Goal: Transaction & Acquisition: Purchase product/service

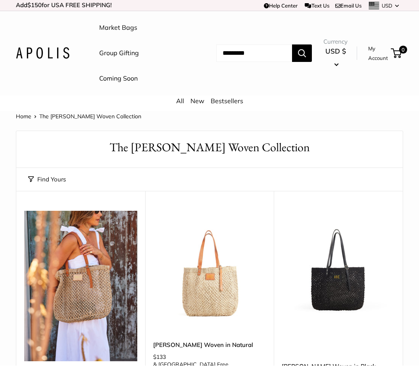
scroll to position [106, 0]
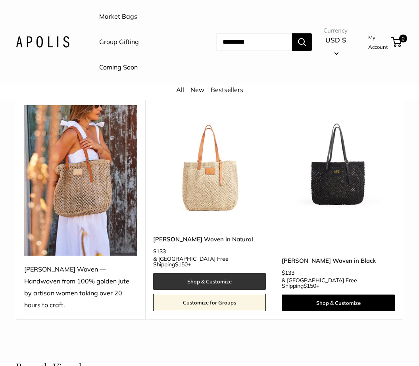
click at [230, 273] on link "Shop & Customize" at bounding box center [209, 281] width 113 height 17
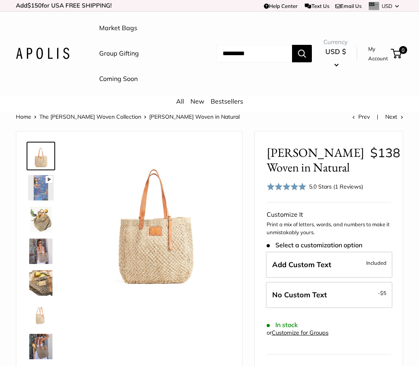
click at [40, 152] on img at bounding box center [40, 155] width 25 height 25
click at [37, 187] on img at bounding box center [40, 187] width 25 height 25
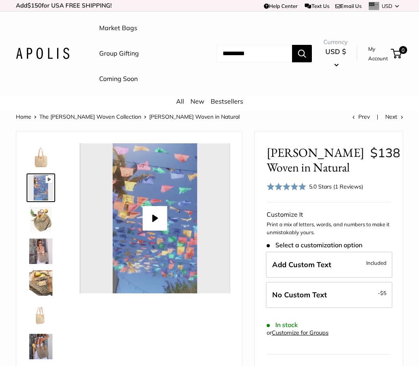
click at [41, 223] on img at bounding box center [40, 219] width 25 height 25
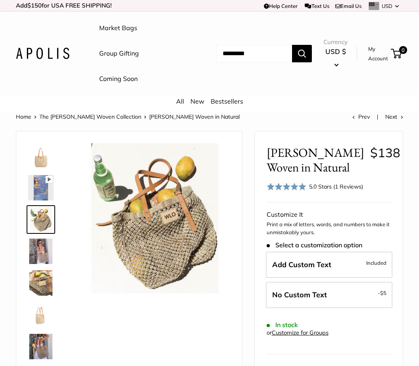
click at [40, 249] on img at bounding box center [40, 251] width 25 height 25
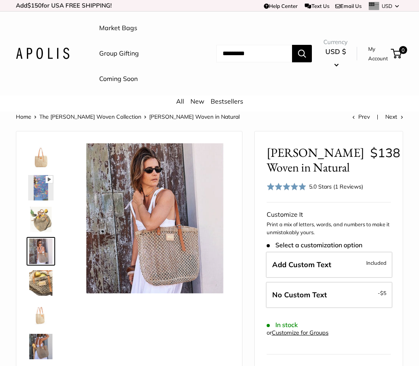
click at [40, 283] on img at bounding box center [40, 283] width 25 height 25
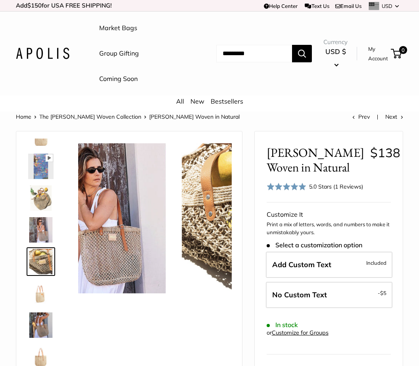
scroll to position [25, 0]
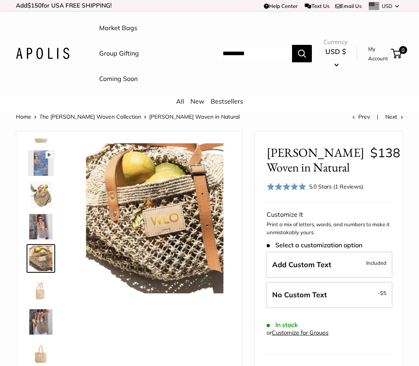
click at [33, 292] on img at bounding box center [40, 290] width 25 height 25
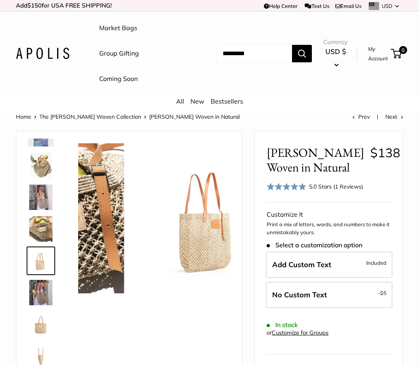
scroll to position [56, 0]
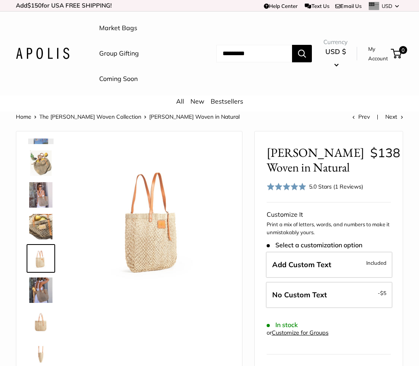
click at [38, 290] on img at bounding box center [40, 290] width 25 height 25
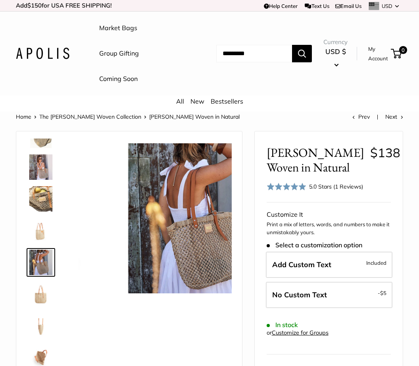
scroll to position [88, 0]
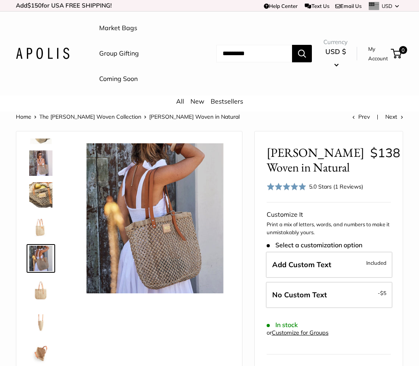
click at [38, 293] on img at bounding box center [40, 290] width 25 height 25
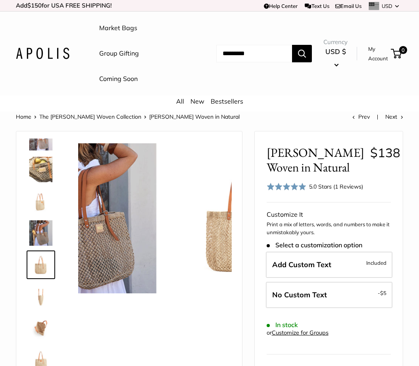
scroll to position [114, 0]
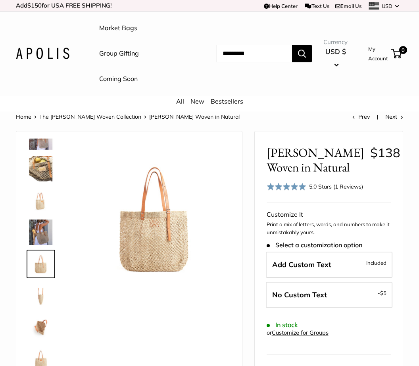
click at [41, 326] on img at bounding box center [40, 327] width 25 height 25
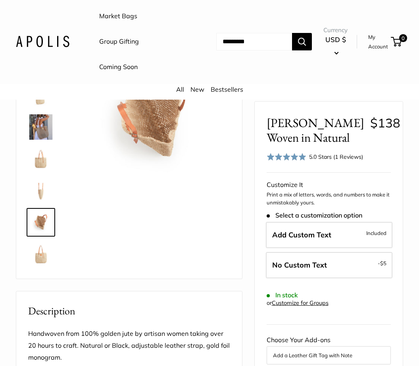
scroll to position [105, 0]
click at [377, 46] on link "My Account" at bounding box center [379, 42] width 20 height 19
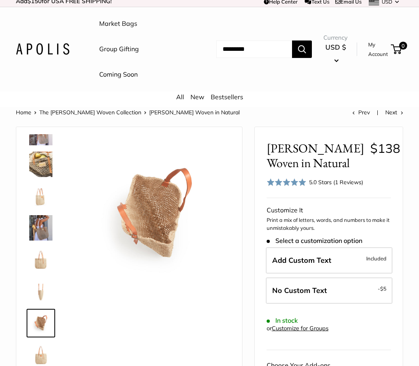
scroll to position [0, 0]
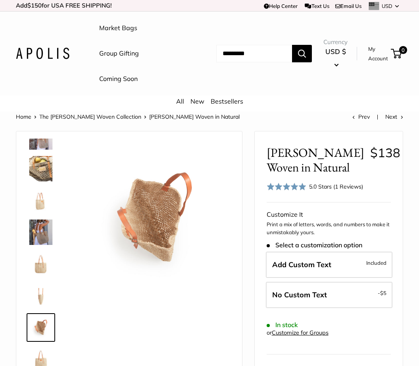
click at [116, 79] on link "Coming Soon" at bounding box center [118, 79] width 39 height 12
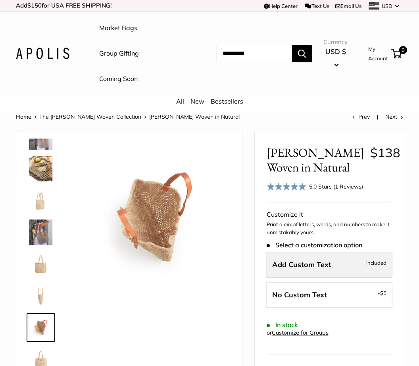
click at [303, 262] on span "Add Custom Text" at bounding box center [302, 264] width 59 height 9
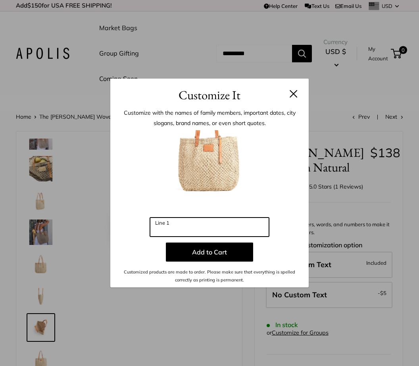
click at [171, 227] on input "Line 1" at bounding box center [209, 227] width 119 height 19
type input "*"
type input "***"
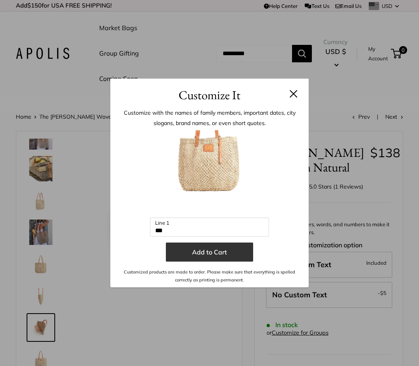
click at [206, 253] on button "Add to Cart" at bounding box center [209, 252] width 87 height 19
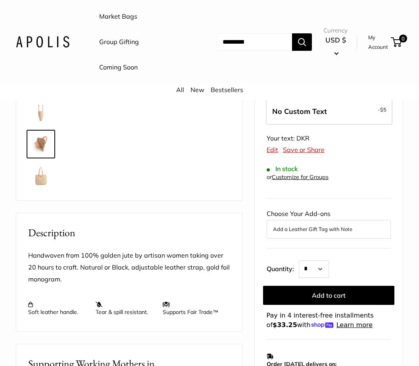
scroll to position [184, 0]
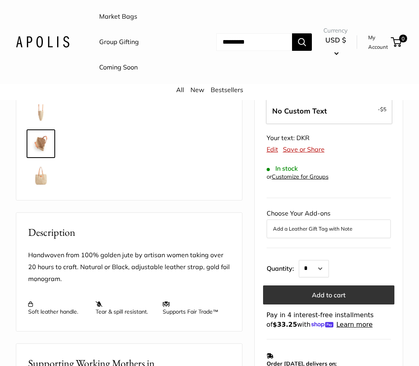
click at [354, 291] on button "Add to cart" at bounding box center [328, 295] width 131 height 19
click at [330, 290] on button "Add to cart" at bounding box center [328, 295] width 131 height 19
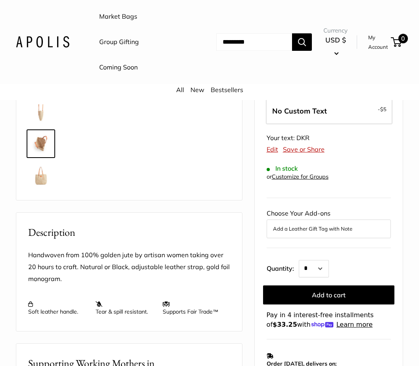
click at [404, 40] on span "0" at bounding box center [404, 39] width 10 height 10
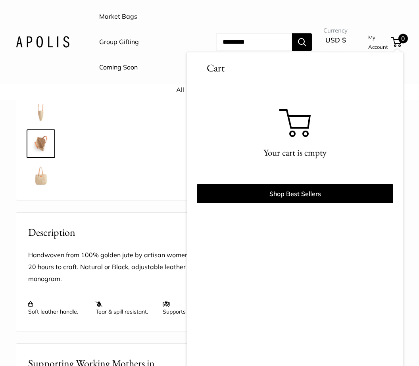
click at [149, 144] on div "Pause Play % buffered 00:00 Unmute Mute Exit fullscreen Enter fullscreen Play" at bounding box center [129, 74] width 206 height 237
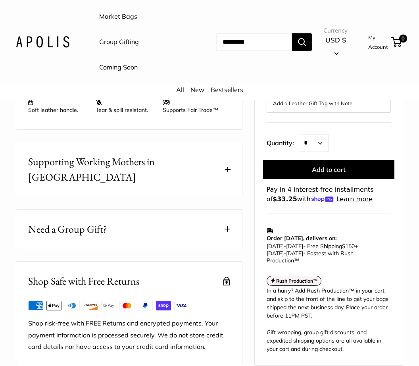
scroll to position [388, 0]
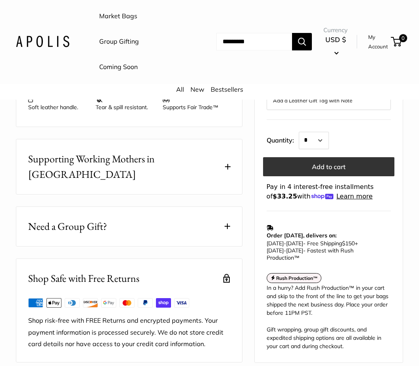
click at [316, 157] on button "Add to cart" at bounding box center [328, 166] width 131 height 19
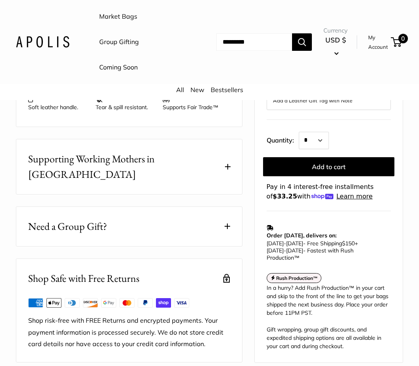
click at [401, 41] on span "0" at bounding box center [404, 39] width 10 height 10
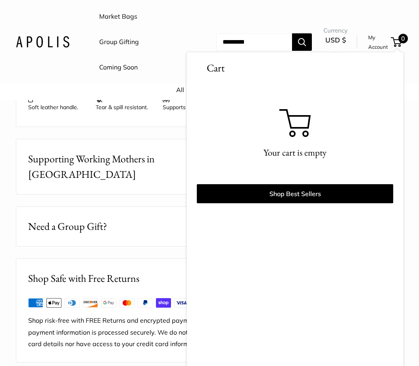
click at [147, 220] on button "Need a Group Gift?" at bounding box center [129, 226] width 226 height 39
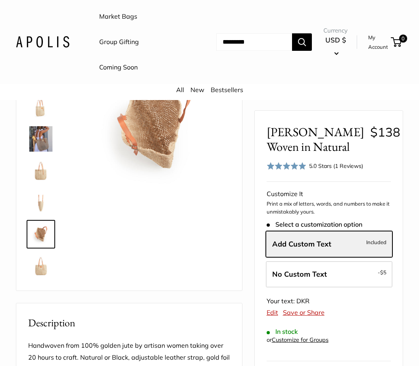
scroll to position [0, 0]
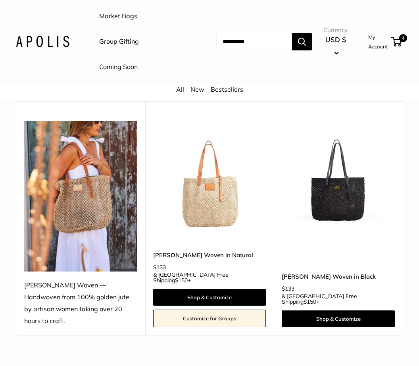
scroll to position [108, 0]
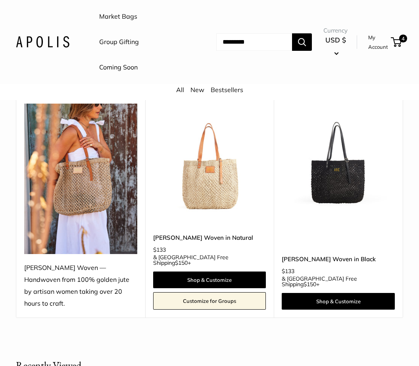
click at [343, 176] on img at bounding box center [338, 160] width 113 height 113
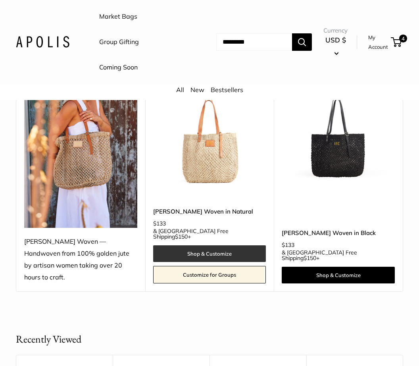
click at [236, 245] on link "Shop & Customize" at bounding box center [209, 253] width 113 height 17
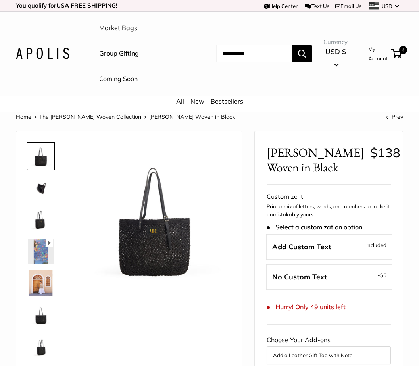
click at [43, 280] on img at bounding box center [40, 283] width 25 height 25
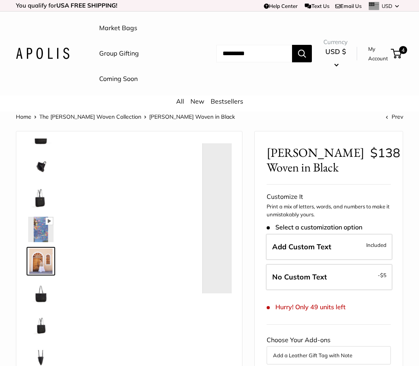
scroll to position [25, 0]
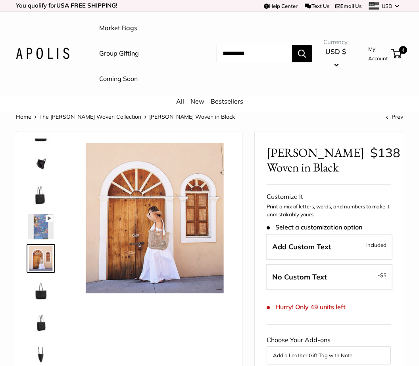
click at [41, 292] on img at bounding box center [40, 290] width 25 height 25
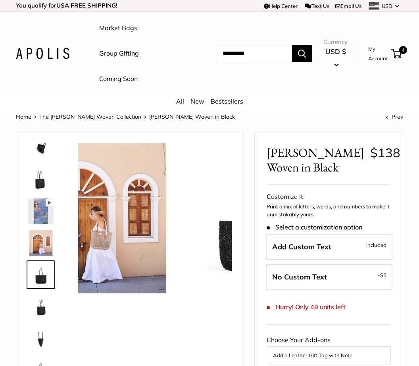
scroll to position [51, 0]
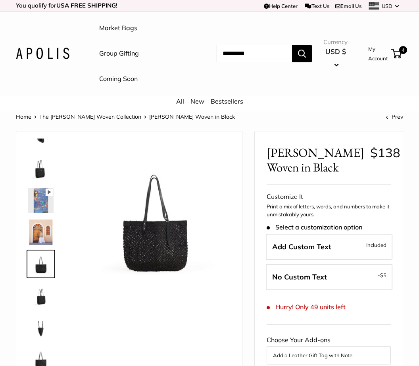
click at [41, 329] on img at bounding box center [40, 327] width 25 height 25
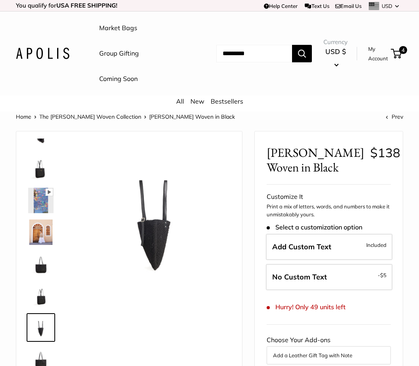
click at [44, 177] on img at bounding box center [40, 168] width 25 height 25
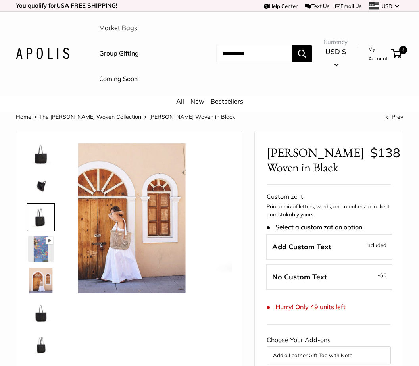
scroll to position [0, 0]
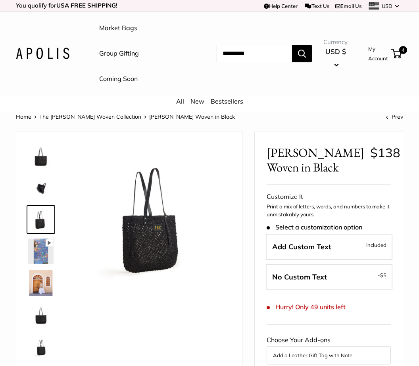
click at [46, 155] on img at bounding box center [40, 155] width 25 height 25
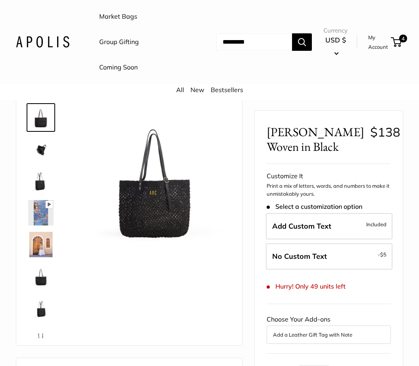
scroll to position [33, 0]
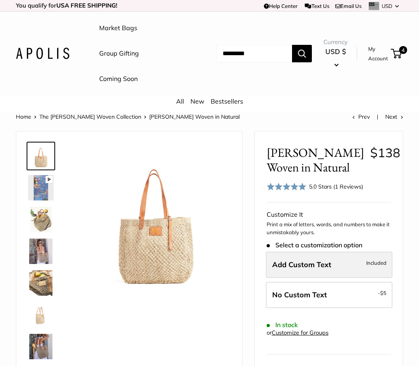
click at [294, 261] on span "Add Custom Text" at bounding box center [302, 264] width 59 height 9
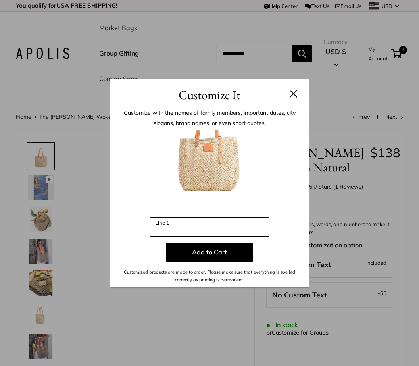
click at [169, 225] on input "Line 1" at bounding box center [209, 227] width 119 height 19
type input "***"
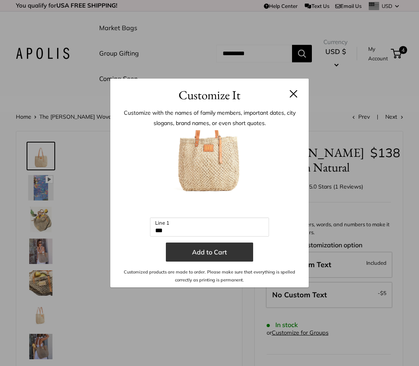
click at [203, 254] on button "Add to Cart" at bounding box center [209, 252] width 87 height 19
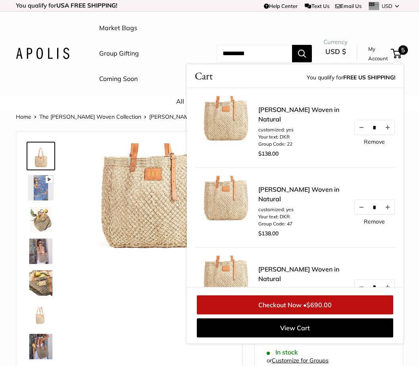
click at [380, 144] on link "Remove" at bounding box center [374, 142] width 21 height 6
click at [380, 145] on link "Remove" at bounding box center [374, 142] width 21 height 6
click at [377, 224] on link "Remove" at bounding box center [374, 222] width 21 height 6
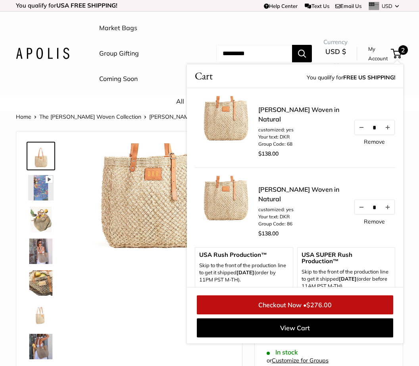
click at [377, 145] on link "Remove" at bounding box center [374, 142] width 21 height 6
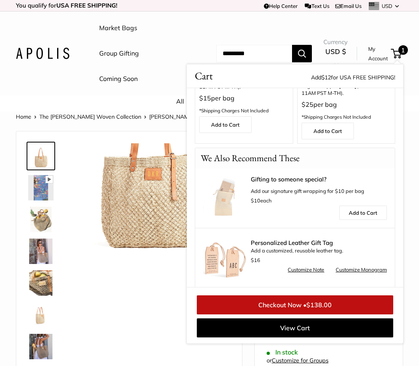
scroll to position [113, 0]
click at [375, 206] on link "Add to Cart" at bounding box center [364, 213] width 48 height 14
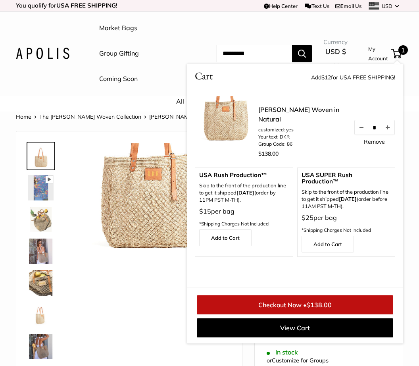
scroll to position [0, 0]
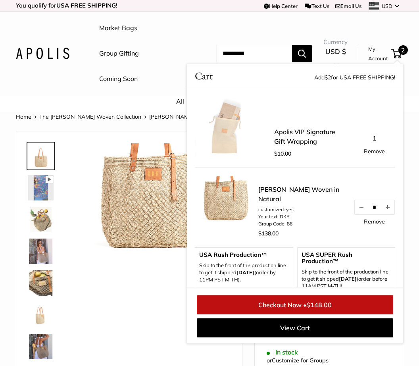
click at [338, 303] on link "Checkout Now • $148.00" at bounding box center [295, 305] width 197 height 19
click at [147, 312] on div "Pause Play % buffered 00:00 Unmute Mute Exit fullscreen Enter fullscreen Play" at bounding box center [129, 257] width 206 height 237
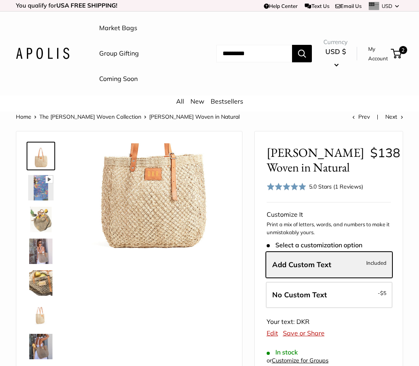
click at [377, 54] on link "My Account" at bounding box center [379, 53] width 20 height 19
click at [402, 54] on span "2" at bounding box center [404, 50] width 10 height 10
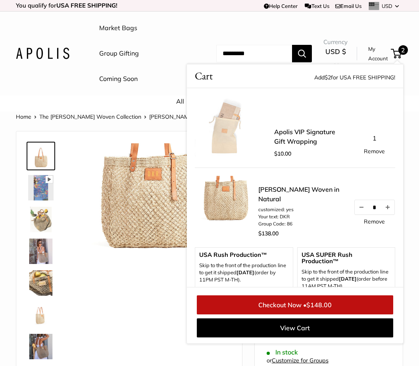
click at [376, 151] on link "Remove" at bounding box center [374, 152] width 21 height 6
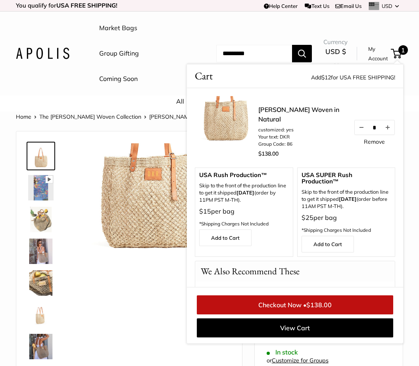
click at [140, 320] on div "Pause Play % buffered 00:00 Unmute Mute Exit fullscreen Enter fullscreen Play" at bounding box center [129, 257] width 206 height 237
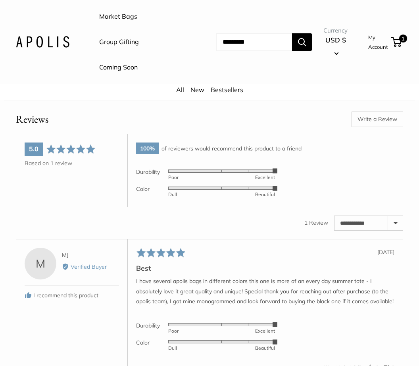
scroll to position [989, 0]
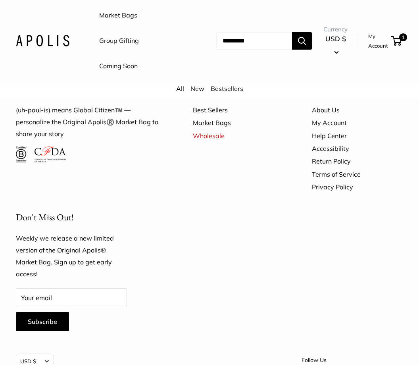
scroll to position [2005, 0]
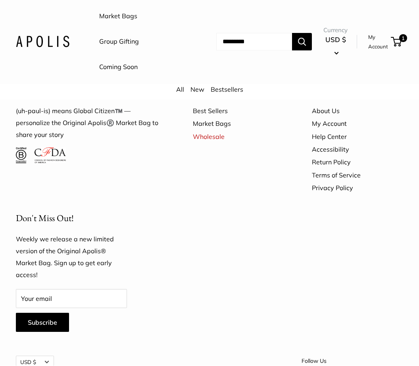
click at [31, 356] on button "USD $" at bounding box center [35, 362] width 38 height 13
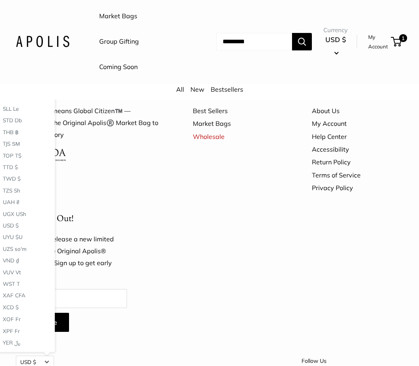
click at [125, 303] on form "Your email Subscribe" at bounding box center [71, 311] width 111 height 43
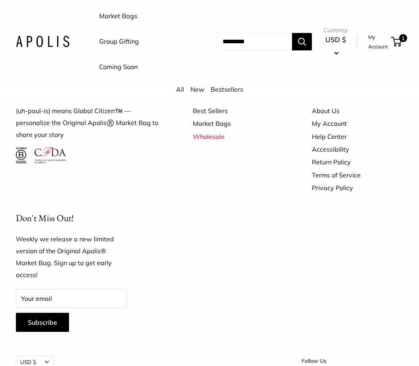
click at [332, 131] on link "Help Center" at bounding box center [357, 137] width 91 height 13
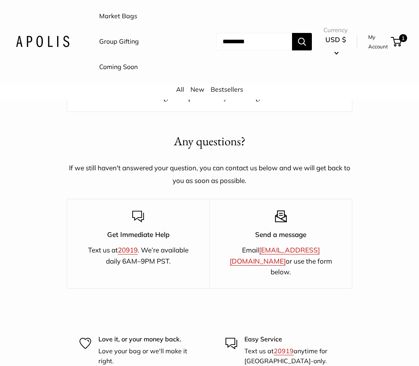
scroll to position [1313, 0]
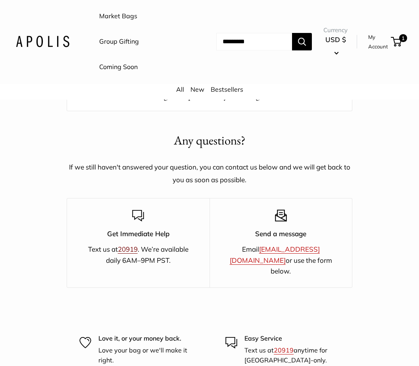
click at [129, 245] on link "20919" at bounding box center [128, 249] width 20 height 8
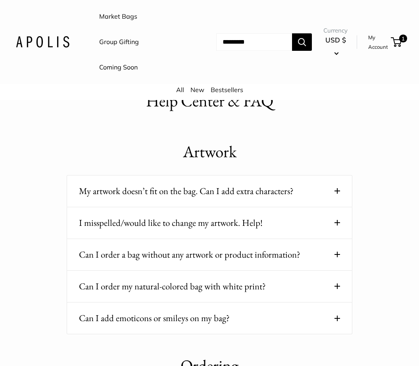
scroll to position [0, 0]
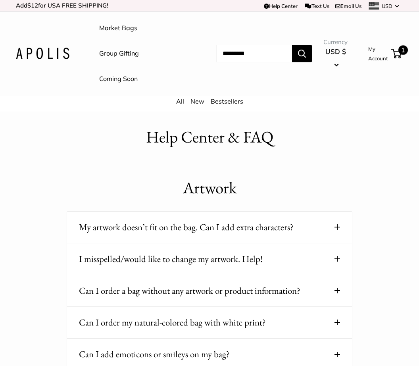
click at [400, 56] on span "1" at bounding box center [396, 54] width 11 height 10
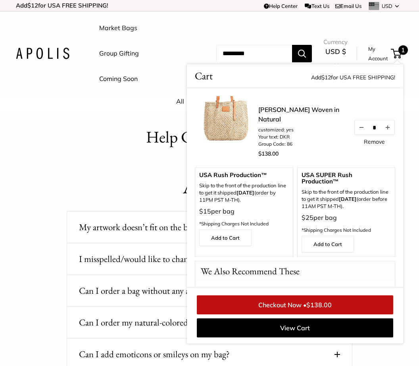
click at [303, 306] on link "Checkout Now • $138.00" at bounding box center [295, 305] width 197 height 19
